Goal: Transaction & Acquisition: Download file/media

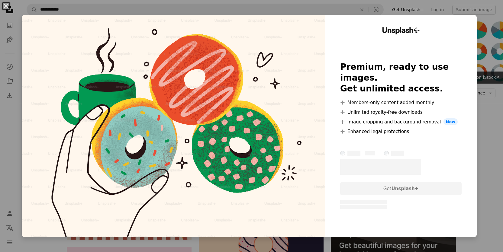
scroll to position [5771, 0]
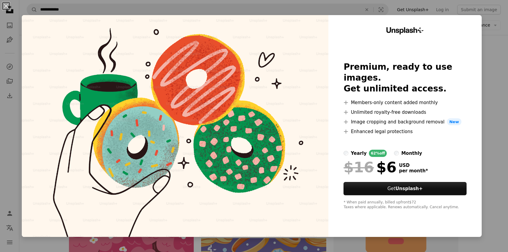
click at [488, 54] on div "An X shape Unsplash+ Premium, ready to use images. Get unlimited access. A plus…" at bounding box center [254, 126] width 508 height 252
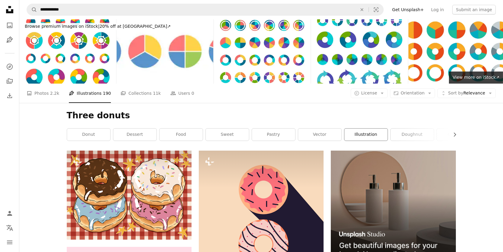
click at [368, 134] on link "illustration" at bounding box center [365, 135] width 43 height 12
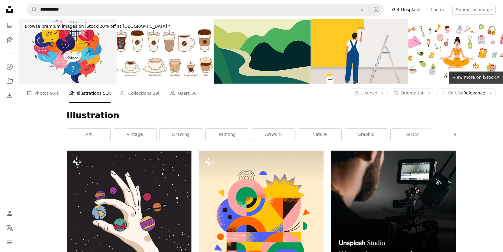
click at [7, 9] on icon at bounding box center [9, 9] width 7 height 7
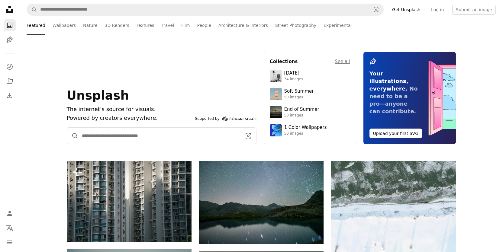
click at [164, 138] on input "Find visuals sitewide" at bounding box center [160, 136] width 162 height 16
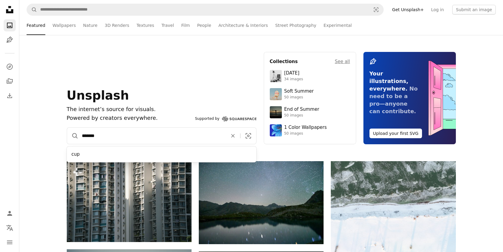
type input "********"
click button "A magnifying glass" at bounding box center [72, 136] width 11 height 16
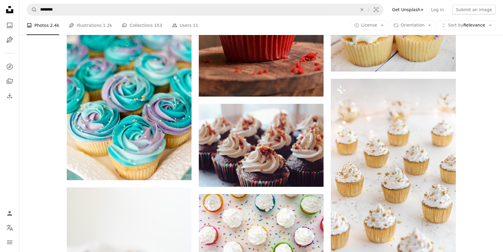
scroll to position [181, 0]
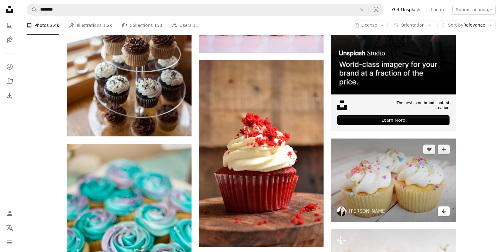
click at [444, 213] on icon "Arrow pointing down" at bounding box center [443, 211] width 5 height 7
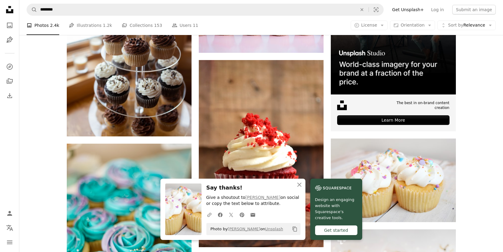
click at [281, 229] on div "Photo by [PERSON_NAME] on Unsplash Copy content" at bounding box center [253, 229] width 94 height 12
click at [295, 229] on icon "Copy content" at bounding box center [294, 229] width 5 height 5
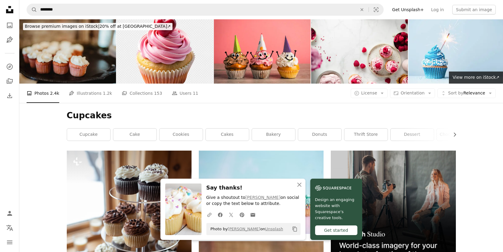
scroll to position [60, 0]
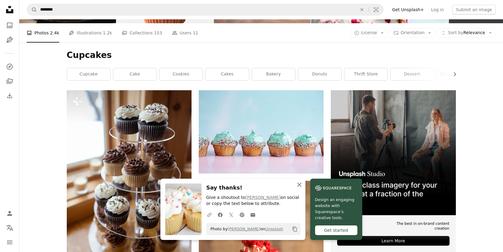
click at [299, 185] on icon "button" at bounding box center [299, 185] width 4 height 4
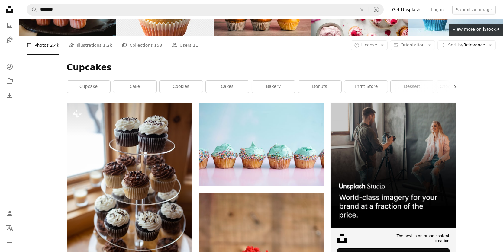
scroll to position [0, 0]
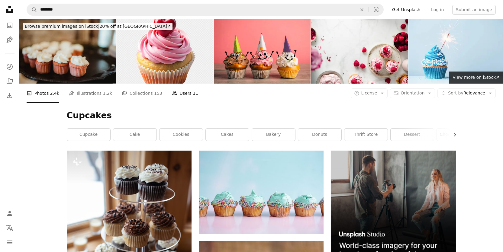
click at [176, 93] on link "People Users 11" at bounding box center [185, 93] width 27 height 19
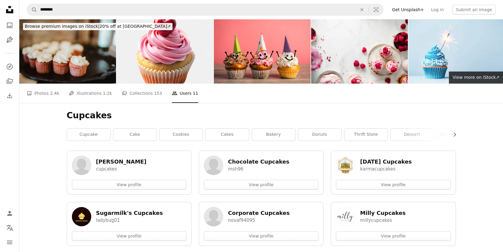
click at [10, 10] on icon "Unsplash logo Unsplash Home" at bounding box center [10, 10] width 12 height 12
